Goal: Task Accomplishment & Management: Complete application form

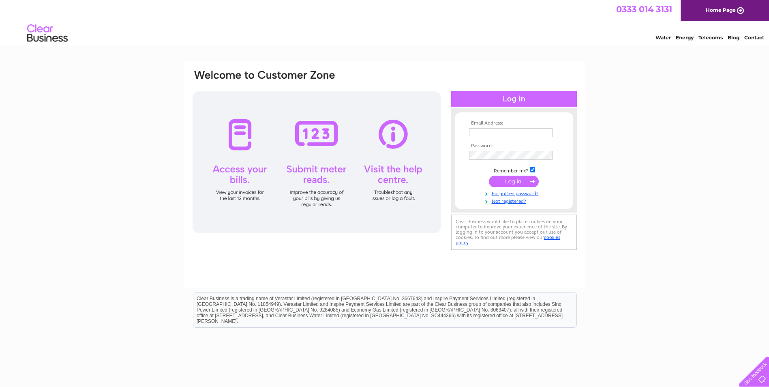
type input "eleanor.walker@titanplus.co.uk"
click at [520, 183] on input "submit" at bounding box center [514, 181] width 50 height 11
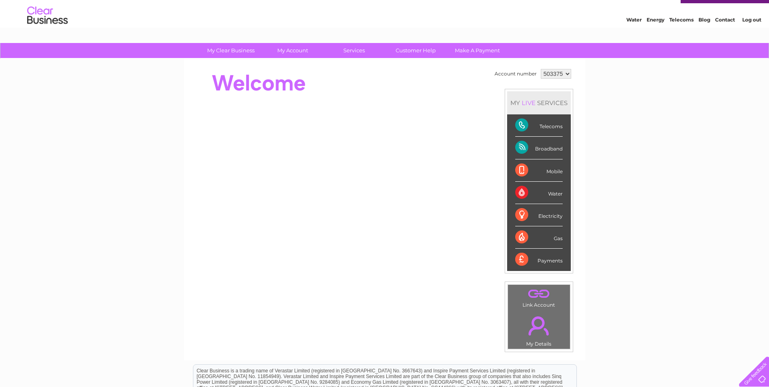
scroll to position [14, 0]
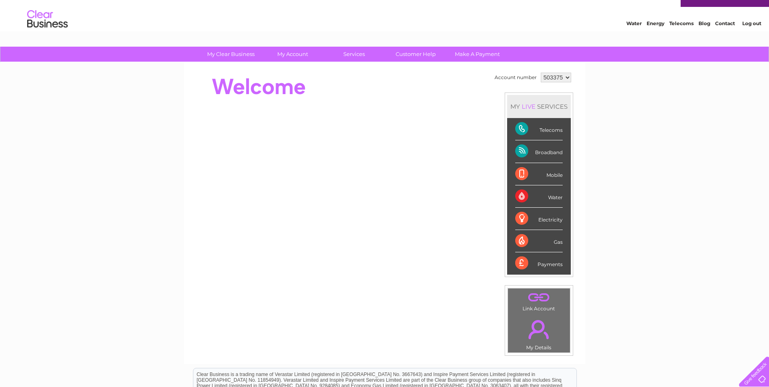
click at [521, 126] on div "Telecoms" at bounding box center [538, 129] width 47 height 22
click at [555, 76] on select "503375 905142" at bounding box center [556, 78] width 30 height 10
click at [541, 73] on select "503375 905142" at bounding box center [556, 78] width 30 height 10
click at [568, 75] on select "503375 905142" at bounding box center [556, 78] width 30 height 10
click at [516, 128] on div "Telecoms" at bounding box center [538, 129] width 47 height 22
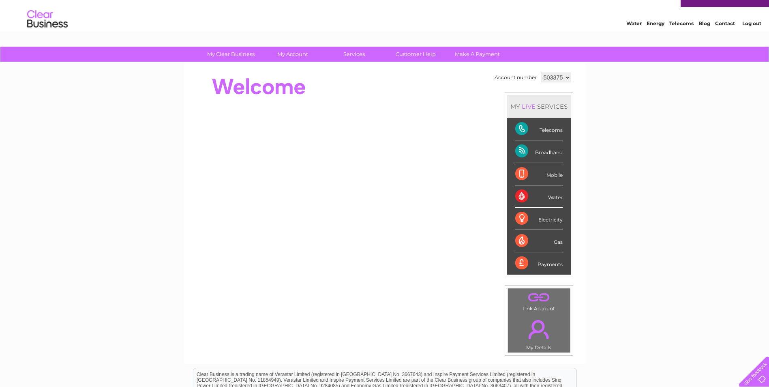
click at [556, 127] on div "Telecoms" at bounding box center [538, 129] width 47 height 22
click at [558, 131] on div "Telecoms" at bounding box center [538, 129] width 47 height 22
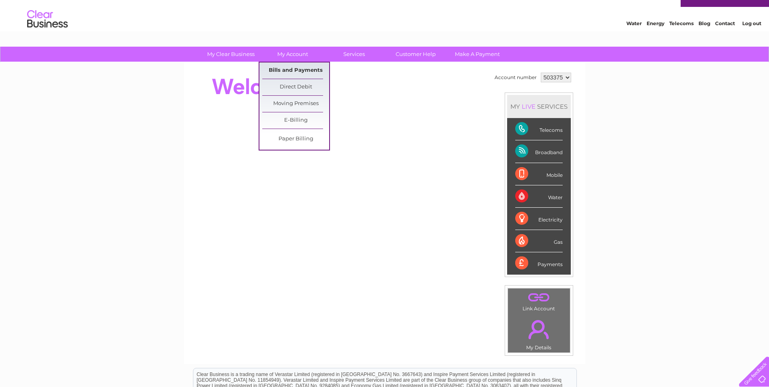
click at [308, 71] on link "Bills and Payments" at bounding box center [295, 70] width 67 height 16
click at [303, 102] on link "Moving Premises" at bounding box center [295, 104] width 67 height 16
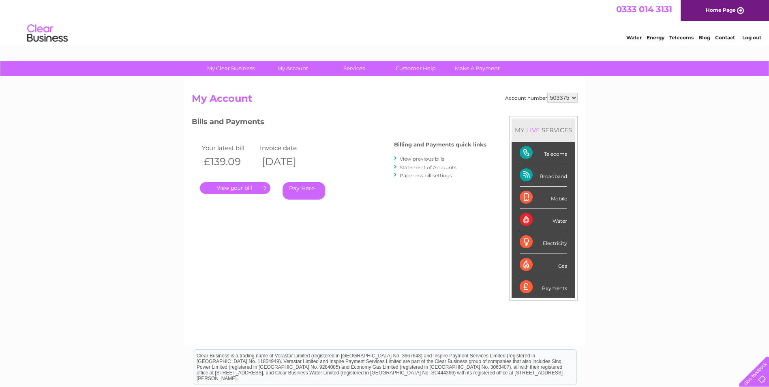
click at [229, 186] on link "." at bounding box center [235, 188] width 71 height 12
click at [253, 185] on link "." at bounding box center [235, 188] width 71 height 12
click at [264, 186] on link "." at bounding box center [235, 188] width 71 height 12
click at [250, 189] on link "." at bounding box center [235, 188] width 71 height 12
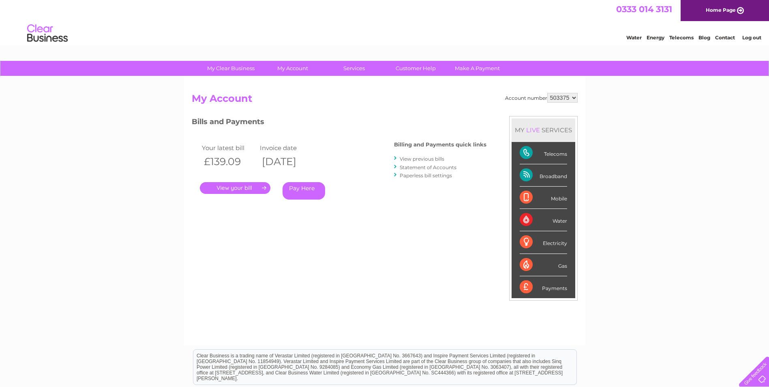
click at [266, 189] on link "." at bounding box center [235, 188] width 71 height 12
click at [234, 188] on link "." at bounding box center [235, 188] width 71 height 12
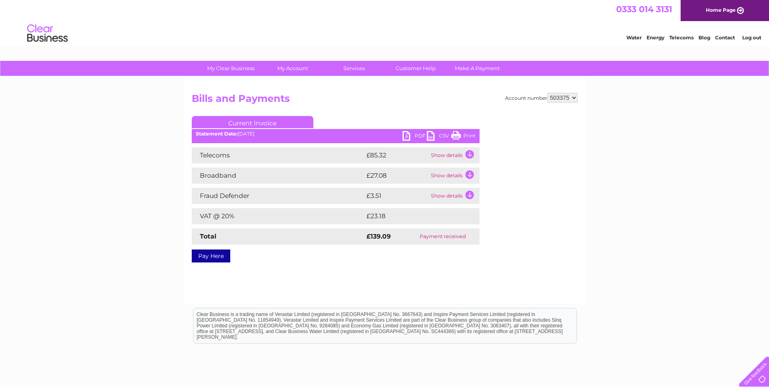
click at [573, 97] on select "503375 905142" at bounding box center [563, 98] width 30 height 10
click at [424, 67] on link "Customer Help" at bounding box center [415, 68] width 67 height 15
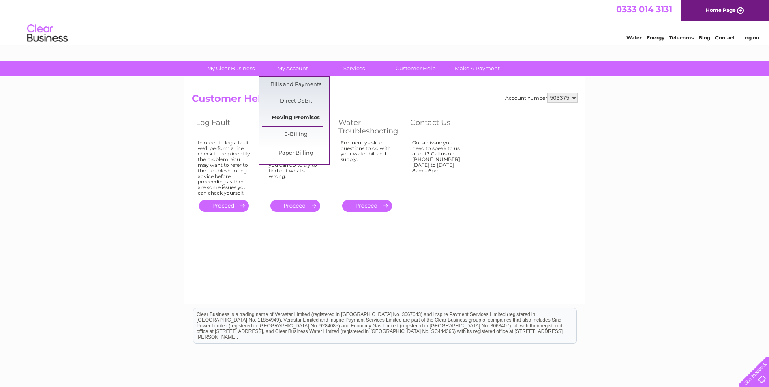
click at [302, 122] on link "Moving Premises" at bounding box center [295, 118] width 67 height 16
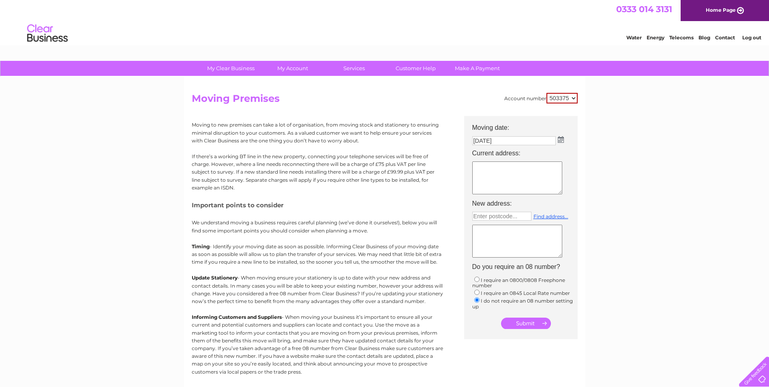
click at [561, 138] on img at bounding box center [561, 139] width 6 height 6
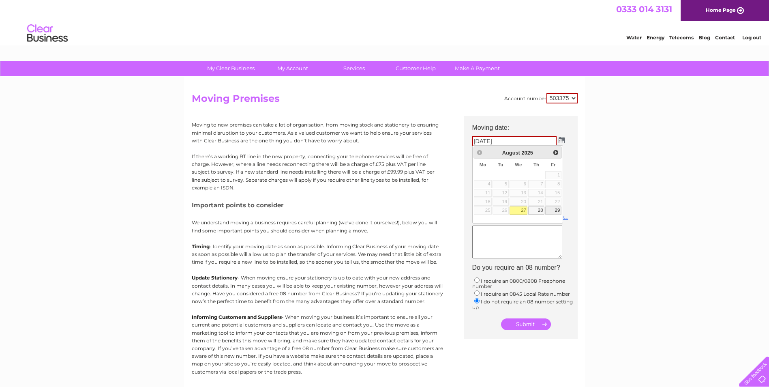
click at [558, 208] on link "29" at bounding box center [553, 210] width 16 height 8
type input "29/08/2025"
click at [483, 172] on textarea at bounding box center [517, 178] width 90 height 33
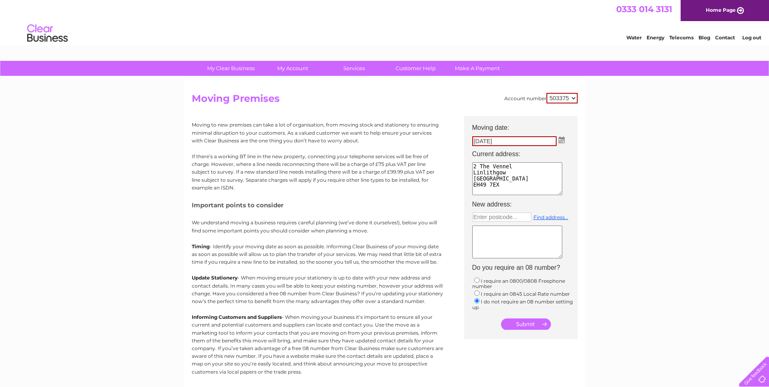
type textarea "2 The Vennel Linlithgow West Lothian EH49 7EX"
click at [528, 321] on input "submit" at bounding box center [526, 323] width 50 height 11
click at [539, 324] on input "submit" at bounding box center [526, 324] width 50 height 11
click at [522, 325] on input "submit" at bounding box center [526, 324] width 50 height 11
click at [499, 236] on textarea at bounding box center [517, 242] width 91 height 34
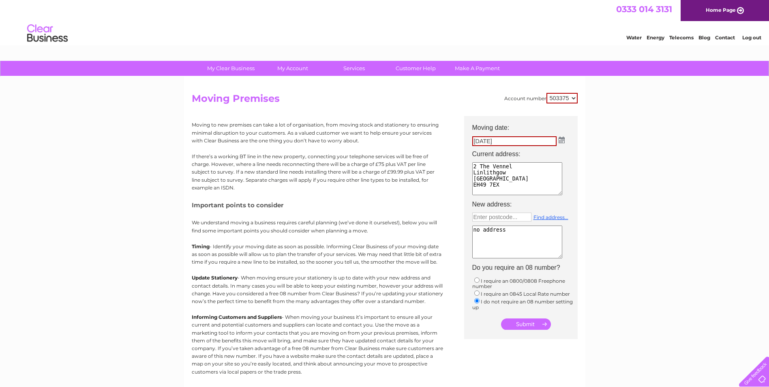
type textarea "no address"
click at [535, 324] on input "submit" at bounding box center [526, 323] width 50 height 11
click at [511, 324] on input "submit" at bounding box center [526, 323] width 50 height 11
click at [513, 138] on input "29/08/2025" at bounding box center [514, 141] width 84 height 10
click at [562, 140] on img at bounding box center [562, 140] width 6 height 6
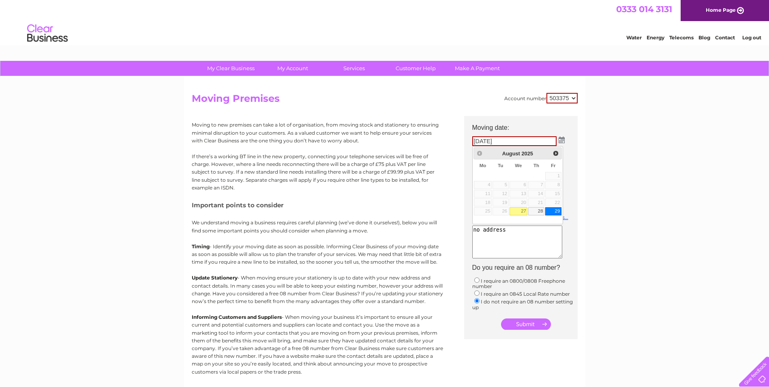
click at [553, 210] on link "29" at bounding box center [553, 211] width 16 height 8
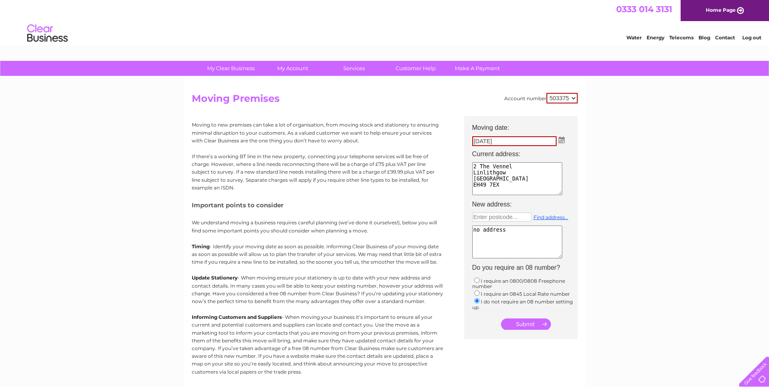
click at [539, 323] on input "submit" at bounding box center [526, 323] width 50 height 11
click at [501, 217] on input "text" at bounding box center [501, 217] width 59 height 9
type input "Enter postcode..."
click at [423, 64] on link "Customer Help" at bounding box center [415, 68] width 67 height 15
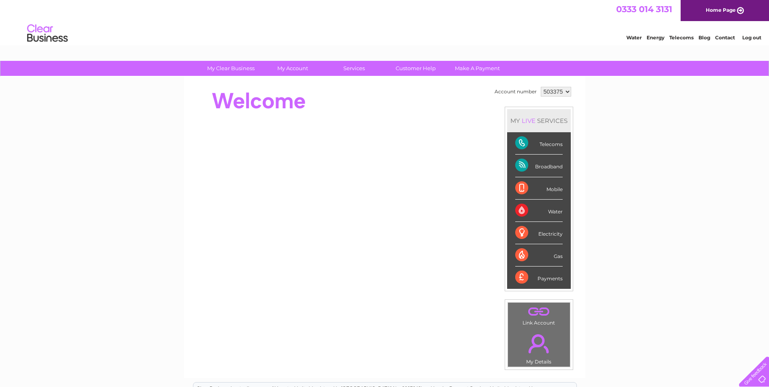
click at [565, 92] on select "503375 905142" at bounding box center [556, 92] width 30 height 10
select select "905142"
click at [541, 87] on select "503375 905142" at bounding box center [556, 92] width 30 height 10
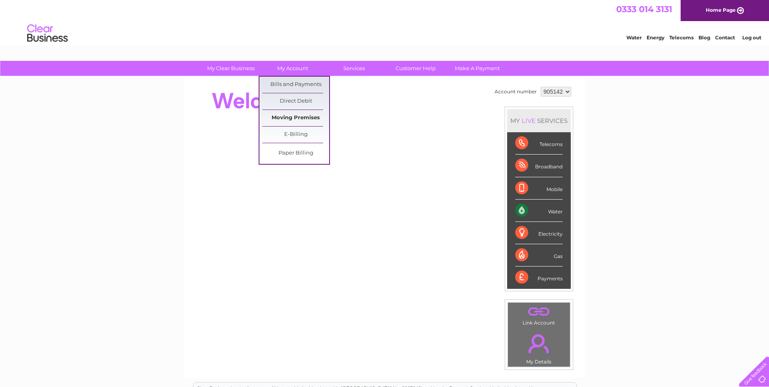
click at [307, 118] on link "Moving Premises" at bounding box center [295, 118] width 67 height 16
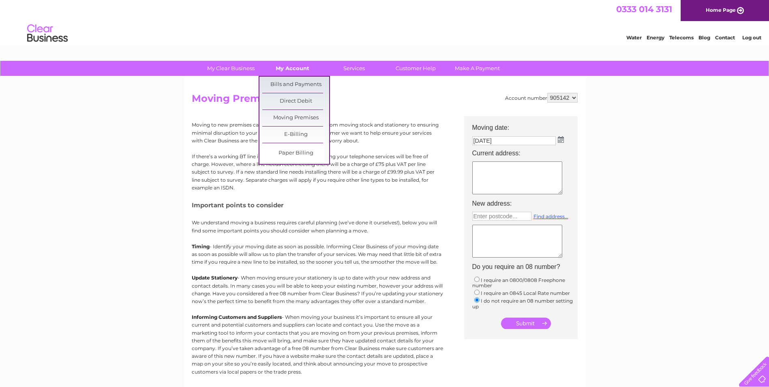
click at [301, 69] on link "My Account" at bounding box center [292, 68] width 67 height 15
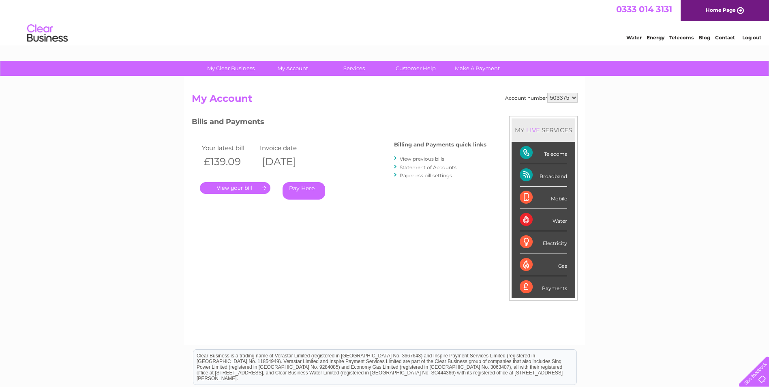
click at [566, 95] on select "503375 905142" at bounding box center [563, 98] width 30 height 10
select select "905142"
click at [548, 93] on select "503375 905142" at bounding box center [563, 98] width 30 height 10
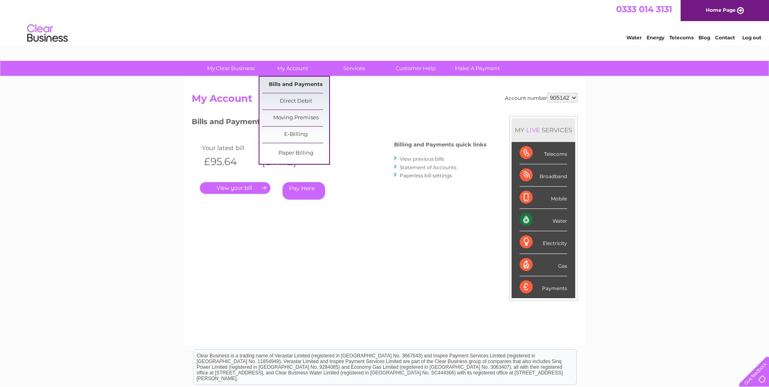
click at [291, 82] on link "Bills and Payments" at bounding box center [295, 85] width 67 height 16
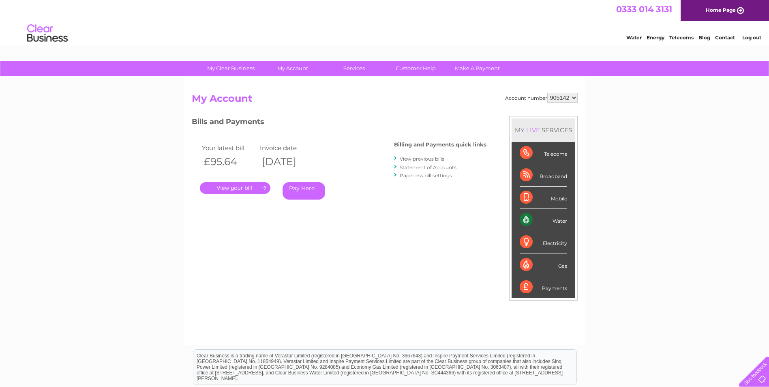
click at [243, 187] on link "." at bounding box center [235, 188] width 71 height 12
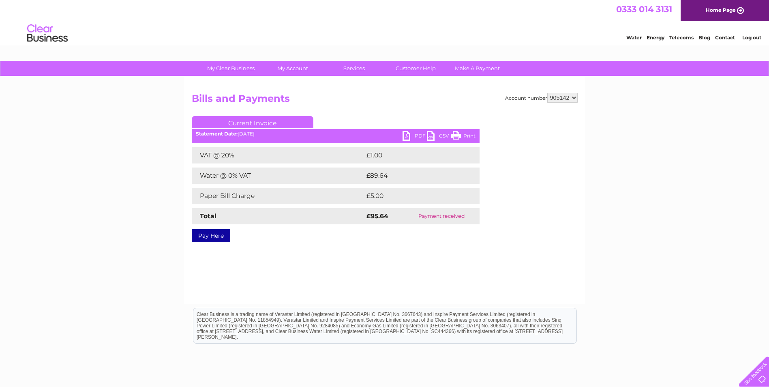
click at [270, 121] on link "Current Invoice" at bounding box center [253, 122] width 122 height 12
drag, startPoint x: 270, startPoint y: 121, endPoint x: 233, endPoint y: 134, distance: 39.5
click at [233, 134] on b "Statement Date:" at bounding box center [217, 134] width 42 height 6
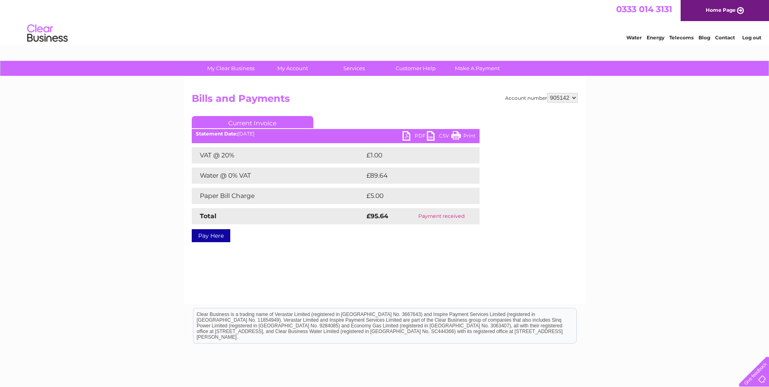
click at [407, 136] on link "PDF" at bounding box center [415, 137] width 24 height 12
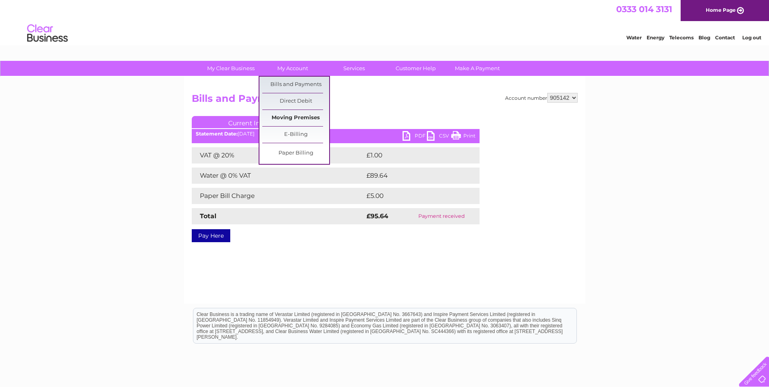
click at [309, 118] on link "Moving Premises" at bounding box center [295, 118] width 67 height 16
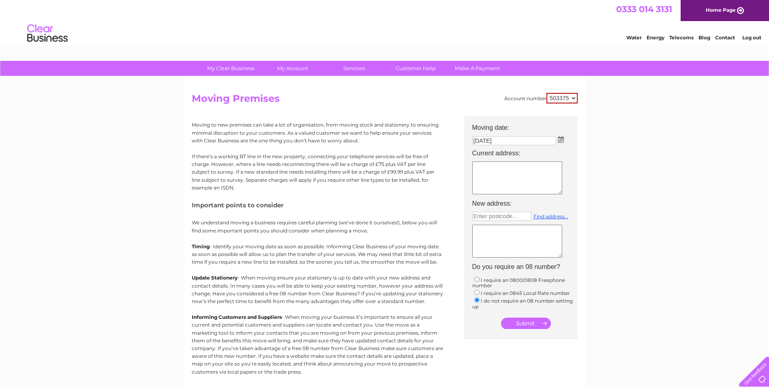
click at [558, 140] on img at bounding box center [561, 139] width 6 height 6
click at [556, 211] on link "29" at bounding box center [553, 210] width 16 height 8
type input "[DATE]"
click at [490, 170] on textarea at bounding box center [517, 178] width 90 height 33
click at [506, 171] on textarea "2 The Vennel Lnlithgow" at bounding box center [517, 178] width 90 height 33
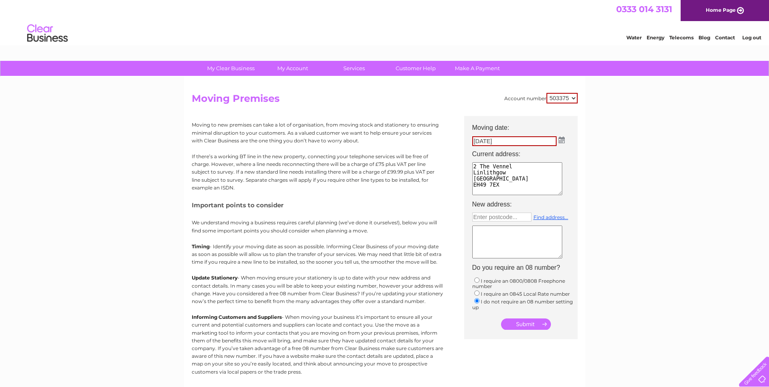
type textarea "2 The Vennel Linlithgow [GEOGRAPHIC_DATA] EH49 7EX"
click at [514, 215] on input "text" at bounding box center [501, 217] width 59 height 9
type input "EH49 7SF"
click at [543, 214] on link "Find address..." at bounding box center [551, 217] width 35 height 6
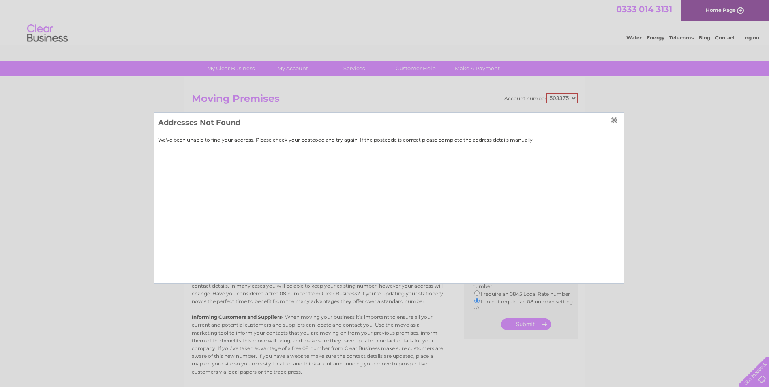
click at [615, 119] on input "button" at bounding box center [615, 120] width 9 height 6
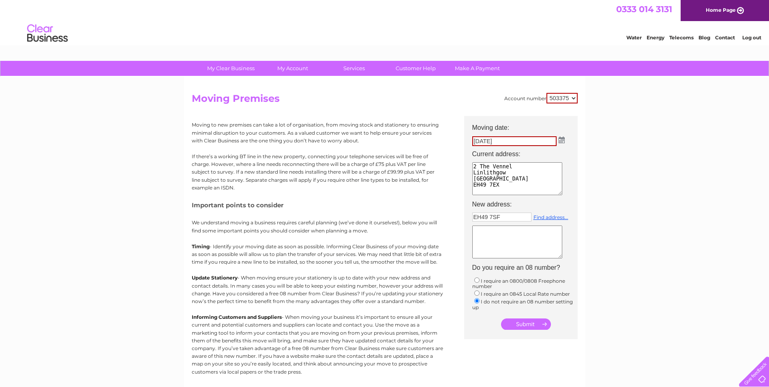
click at [483, 231] on textarea at bounding box center [517, 241] width 90 height 33
type textarea "Unit 5 Mill Road Industrial Estate Linlithgow EH49 7SF"
click at [534, 322] on input "submit" at bounding box center [526, 323] width 50 height 11
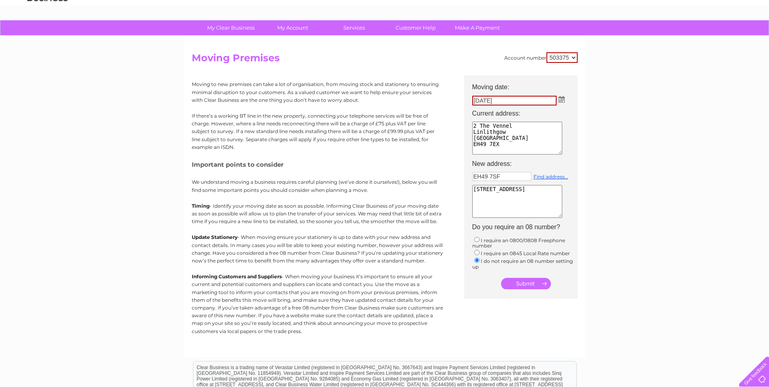
click at [477, 258] on input "radio" at bounding box center [477, 260] width 5 height 5
click at [517, 278] on input "submit" at bounding box center [526, 283] width 50 height 11
click at [549, 282] on input "submit" at bounding box center [526, 283] width 50 height 11
click at [489, 176] on input "EH49 7SF" at bounding box center [501, 176] width 59 height 9
type input "EH497SF"
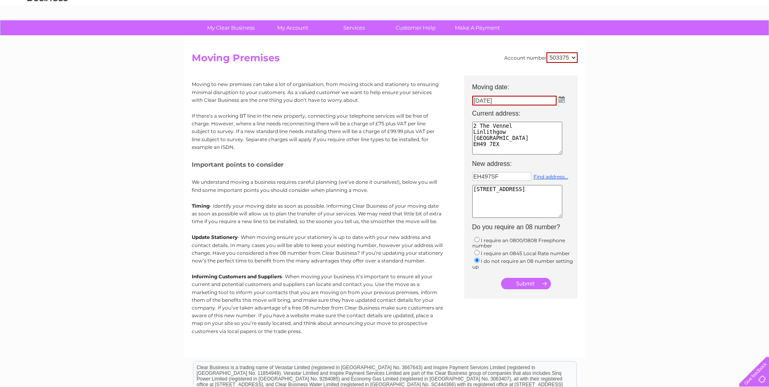
click at [529, 283] on input "submit" at bounding box center [526, 283] width 50 height 11
click at [543, 279] on input "submit" at bounding box center [526, 283] width 50 height 11
click at [541, 279] on input "submit" at bounding box center [526, 283] width 50 height 11
drag, startPoint x: 511, startPoint y: 101, endPoint x: 434, endPoint y: 100, distance: 76.7
click at [434, 100] on div "Account number 503375 905142 Moving Premises Moving to new premises can take a …" at bounding box center [385, 200] width 386 height 296
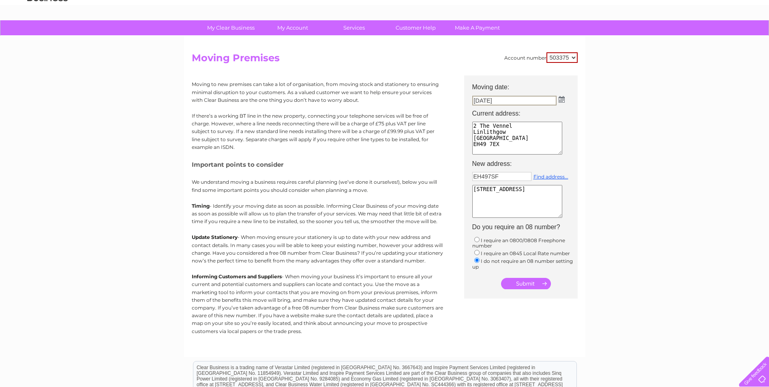
click at [524, 101] on input "29/08/2025" at bounding box center [514, 101] width 84 height 10
drag, startPoint x: 524, startPoint y: 101, endPoint x: 554, endPoint y: 80, distance: 36.7
click at [554, 80] on th "Moving date:" at bounding box center [525, 84] width 114 height 18
click at [562, 100] on img at bounding box center [562, 99] width 6 height 6
click at [556, 110] on span "Next" at bounding box center [556, 113] width 6 height 6
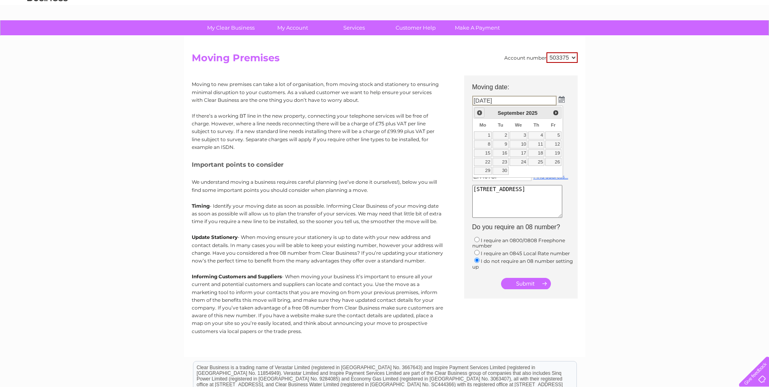
click at [478, 111] on span "Prev" at bounding box center [480, 113] width 6 height 6
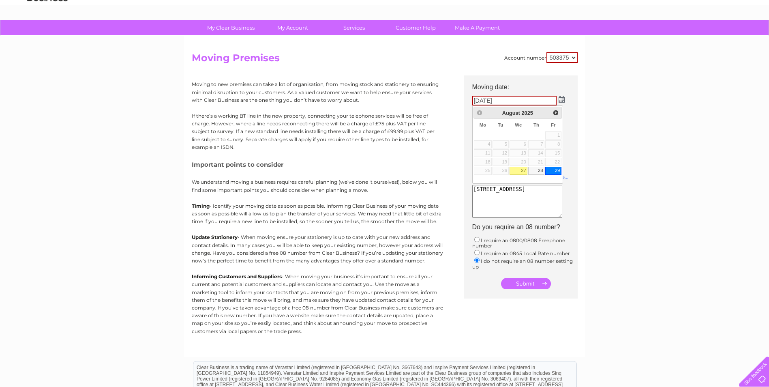
click at [552, 170] on link "29" at bounding box center [553, 171] width 16 height 8
click at [527, 278] on input "submit" at bounding box center [526, 283] width 50 height 11
click at [548, 285] on input "submit" at bounding box center [526, 283] width 50 height 11
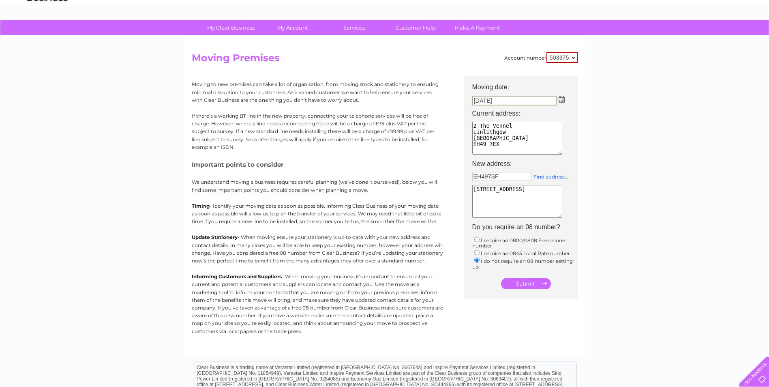
click at [522, 279] on input "submit" at bounding box center [526, 283] width 50 height 11
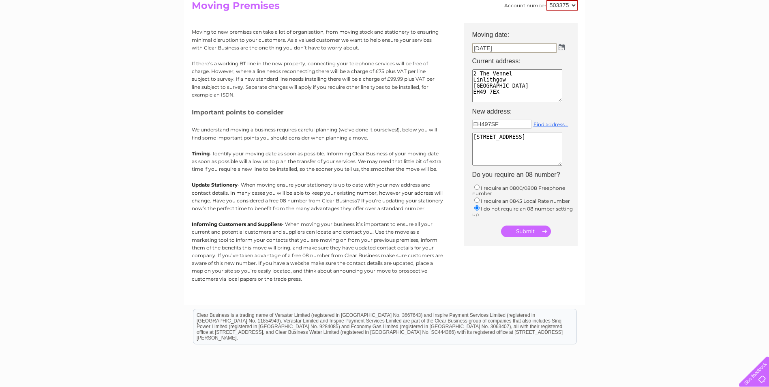
scroll to position [81, 0]
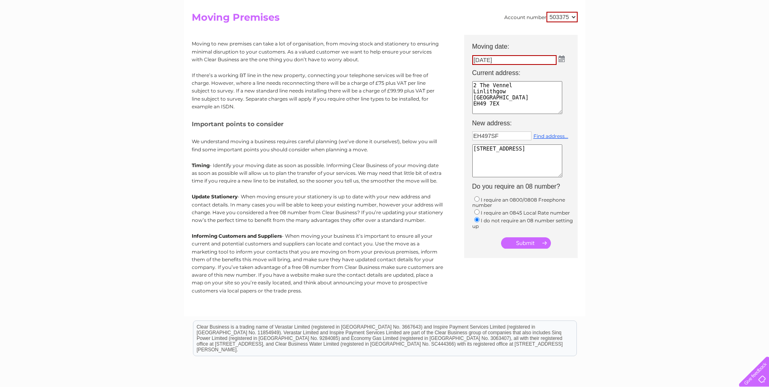
click at [511, 241] on input "submit" at bounding box center [526, 242] width 50 height 11
click at [531, 238] on input "submit" at bounding box center [526, 242] width 50 height 11
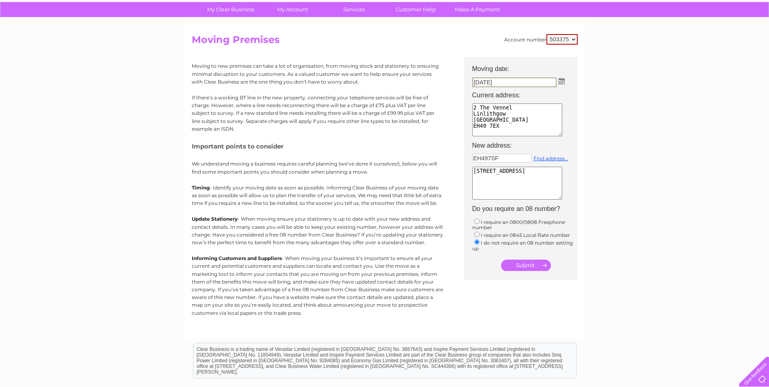
scroll to position [41, 0]
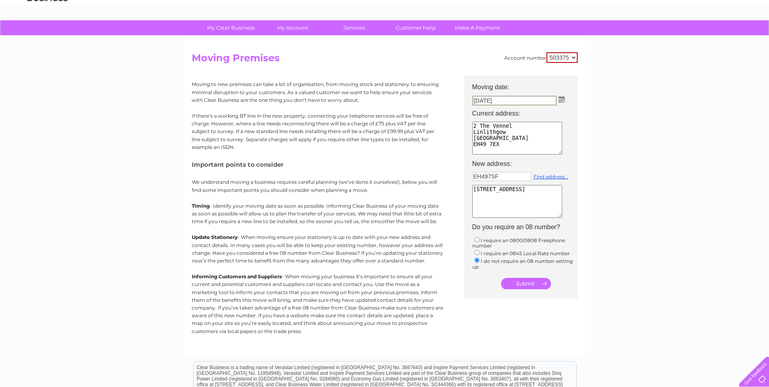
click at [574, 52] on select "503375 905142" at bounding box center [562, 57] width 31 height 11
click at [541, 281] on input "submit" at bounding box center [526, 283] width 50 height 11
click at [545, 281] on input "submit" at bounding box center [526, 283] width 50 height 11
drag, startPoint x: 545, startPoint y: 281, endPoint x: 539, endPoint y: 281, distance: 6.1
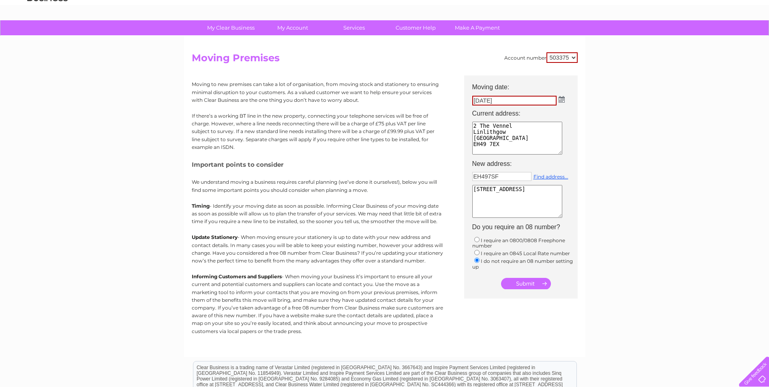
click at [539, 281] on input "submit" at bounding box center [526, 283] width 50 height 11
click at [520, 281] on input "submit" at bounding box center [526, 283] width 50 height 11
click at [477, 252] on input "radio" at bounding box center [477, 252] width 5 height 5
radio input "true"
click at [479, 261] on input "radio" at bounding box center [477, 260] width 5 height 5
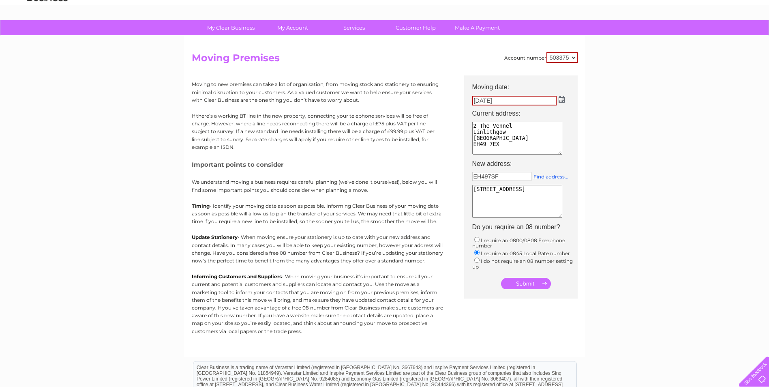
radio input "true"
click at [505, 282] on input "submit" at bounding box center [526, 283] width 50 height 11
click at [540, 279] on input "submit" at bounding box center [526, 283] width 50 height 11
click at [558, 99] on img at bounding box center [561, 99] width 6 height 6
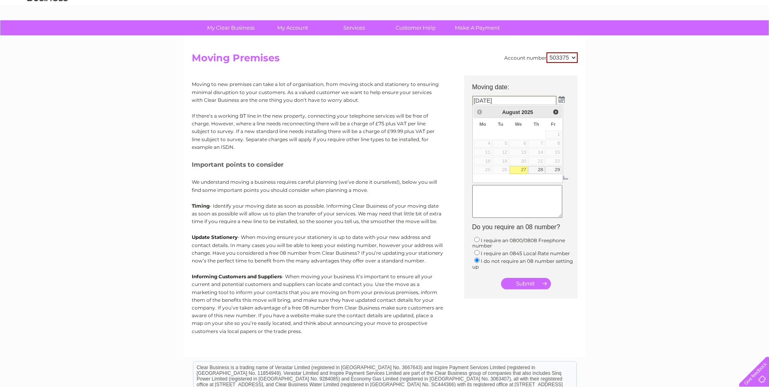
click at [503, 196] on textarea at bounding box center [517, 201] width 90 height 33
click at [479, 120] on td at bounding box center [525, 139] width 114 height 38
click at [486, 127] on textarea at bounding box center [517, 138] width 90 height 33
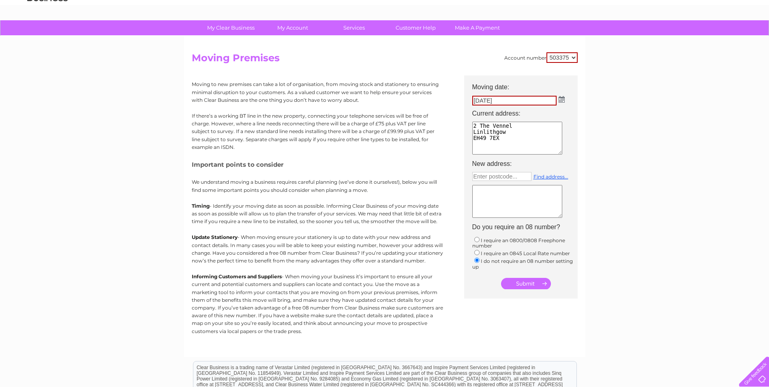
type textarea "2 The Vennel Linlithgow EH49 7EX"
click at [487, 172] on td "Enter postcode... Find address..." at bounding box center [525, 195] width 114 height 51
click at [489, 179] on input "text" at bounding box center [501, 176] width 59 height 9
type input "EH49 7SF"
click at [479, 191] on textarea at bounding box center [517, 201] width 90 height 33
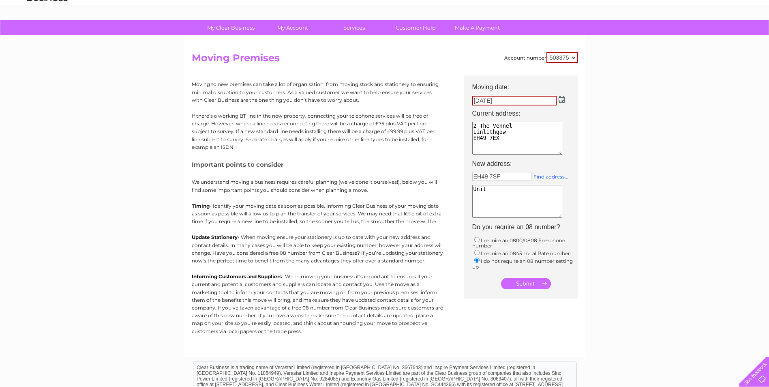
type textarea "Unit"
click at [548, 177] on link "Find address..." at bounding box center [551, 177] width 35 height 6
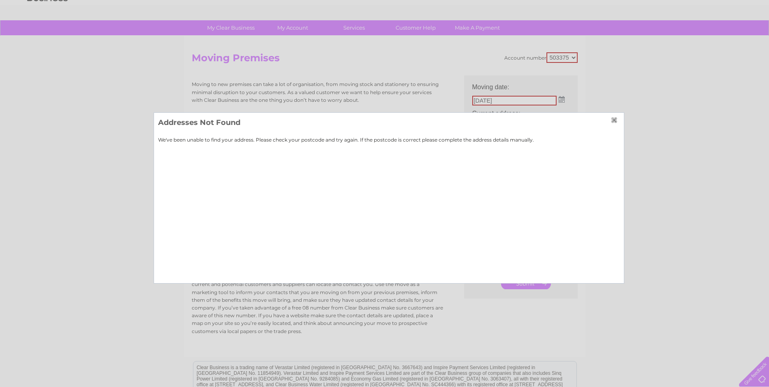
click at [615, 118] on input "button" at bounding box center [615, 120] width 9 height 6
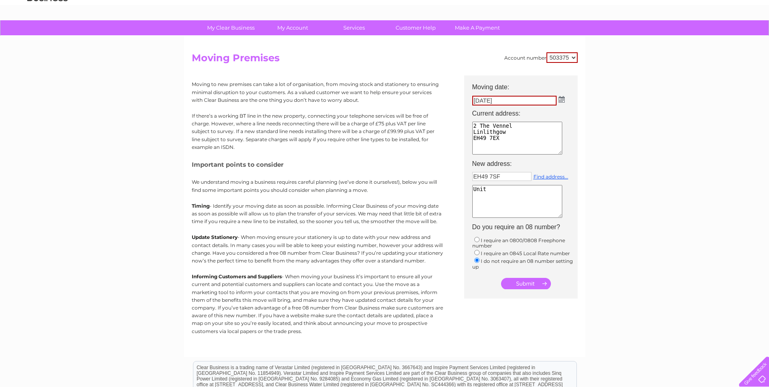
click at [570, 58] on select "503375 905142" at bounding box center [562, 57] width 31 height 11
click at [547, 52] on select "503375 905142" at bounding box center [562, 57] width 31 height 11
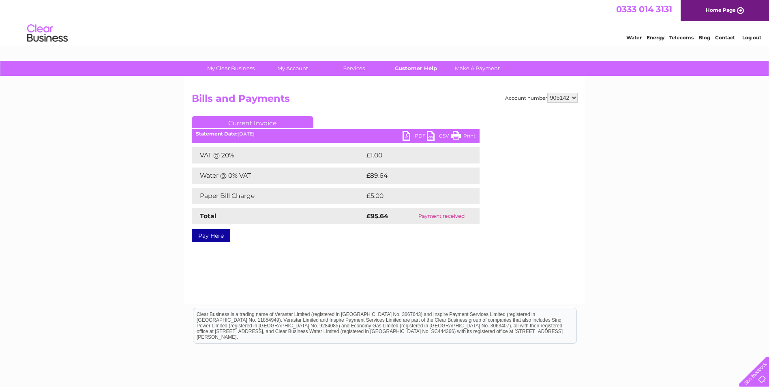
click at [418, 69] on link "Customer Help" at bounding box center [415, 68] width 67 height 15
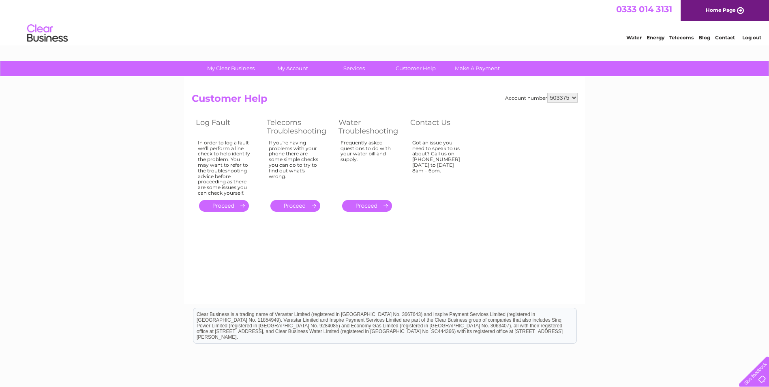
click at [729, 37] on link "Contact" at bounding box center [725, 37] width 20 height 6
